Goal: Find contact information: Find contact information

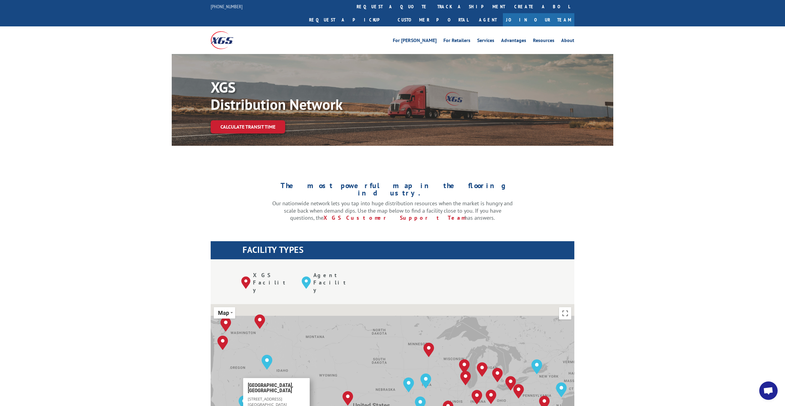
drag, startPoint x: 398, startPoint y: 316, endPoint x: 393, endPoint y: 331, distance: 15.9
click at [393, 331] on div "To navigate, press the arrow keys. [GEOGRAPHIC_DATA], [GEOGRAPHIC_DATA] [GEOGRA…" at bounding box center [393, 405] width 364 height 202
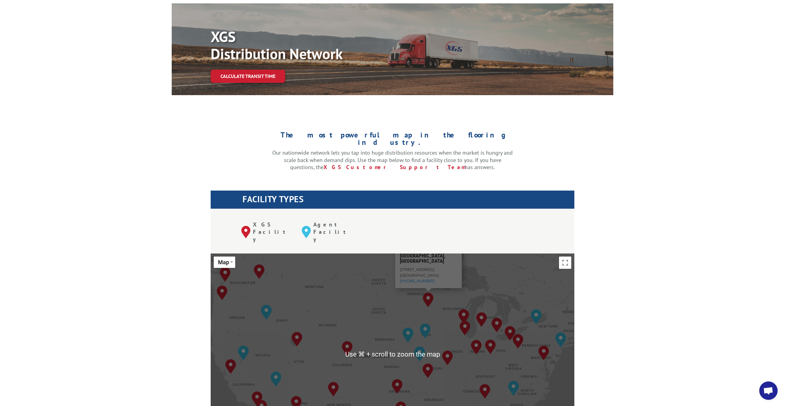
scroll to position [48, 0]
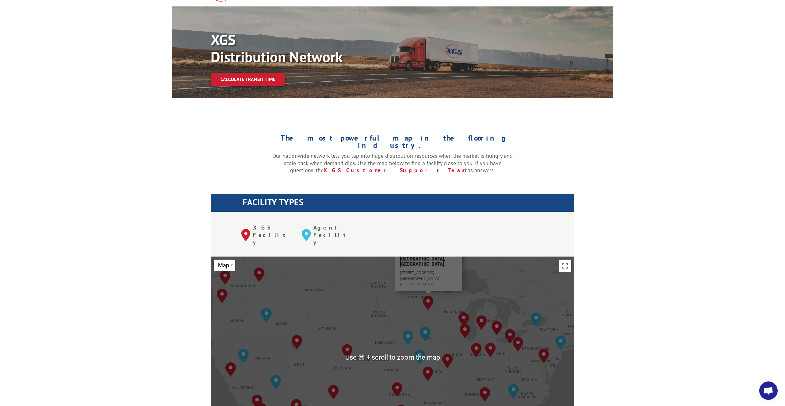
click at [428, 295] on img "Minneapolis, MN" at bounding box center [428, 302] width 11 height 15
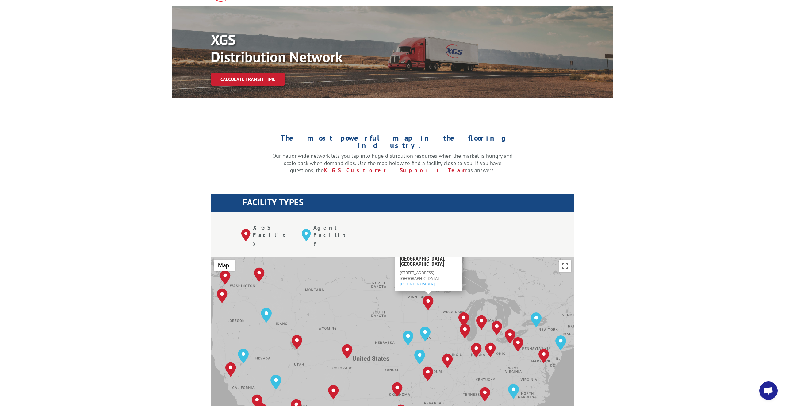
click at [405, 270] on span "[STREET_ADDRESS]" at bounding box center [417, 273] width 34 height 6
copy span "[STREET_ADDRESS]"
click at [420, 275] on span "[GEOGRAPHIC_DATA]" at bounding box center [419, 278] width 39 height 6
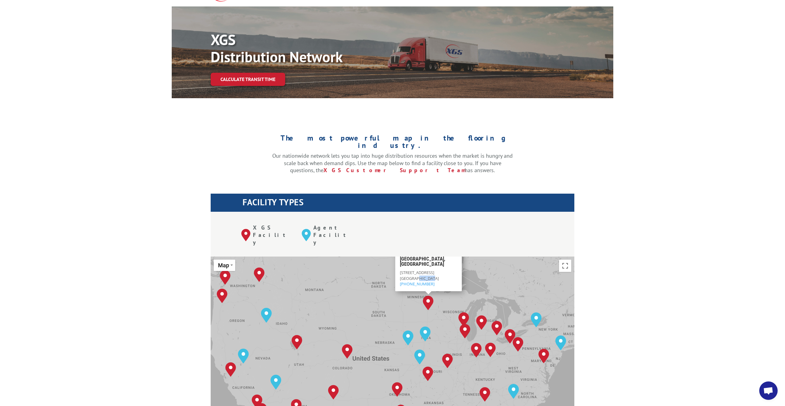
click at [420, 275] on span "[GEOGRAPHIC_DATA]" at bounding box center [419, 278] width 39 height 6
click at [399, 252] on div "[GEOGRAPHIC_DATA][STREET_ADDRESS][PERSON_NAME] (612) 392-3761" at bounding box center [428, 272] width 67 height 40
copy span "[GEOGRAPHIC_DATA]"
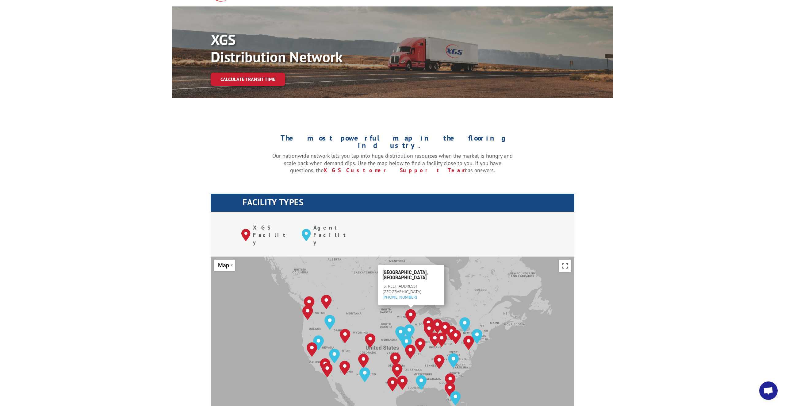
click at [415, 283] on p "[STREET_ADDRESS][PERSON_NAME] (612) 392-3761" at bounding box center [411, 291] width 57 height 17
copy div "[GEOGRAPHIC_DATA], [GEOGRAPHIC_DATA] [GEOGRAPHIC_DATA], [GEOGRAPHIC_DATA] [GEOG…"
